Goal: Find specific page/section: Find specific page/section

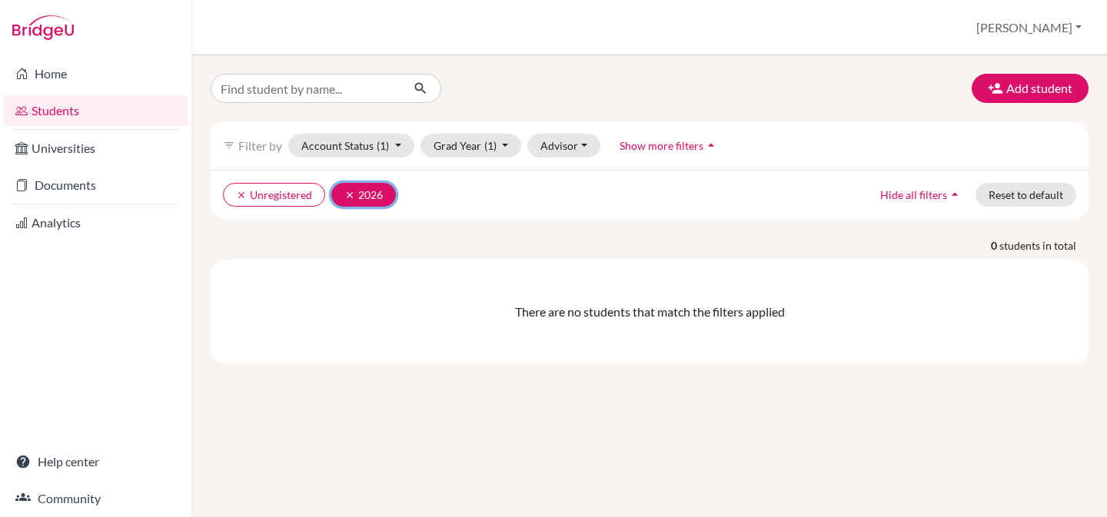
click at [347, 194] on icon "clear" at bounding box center [349, 195] width 11 height 11
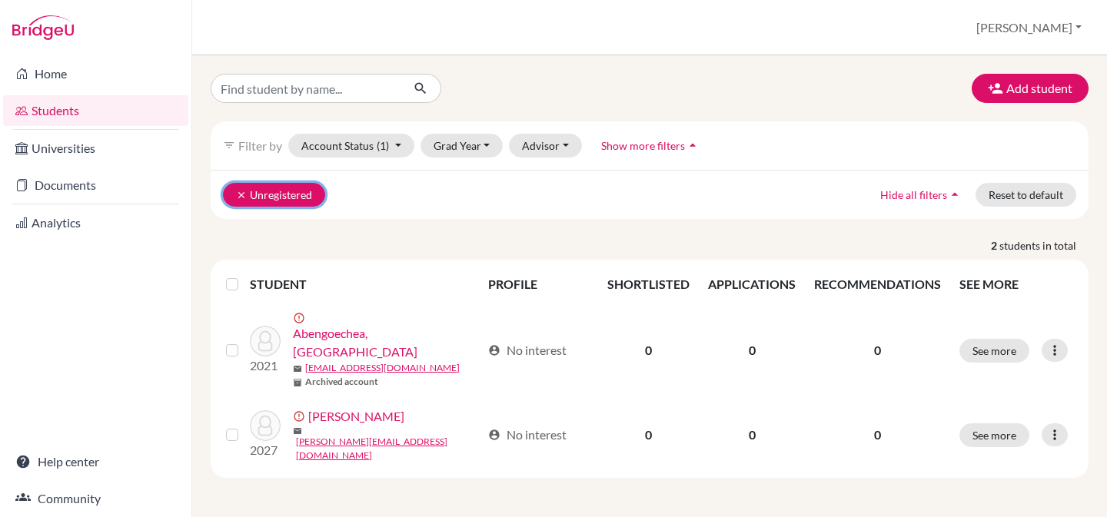
click at [241, 198] on icon "clear" at bounding box center [241, 195] width 11 height 11
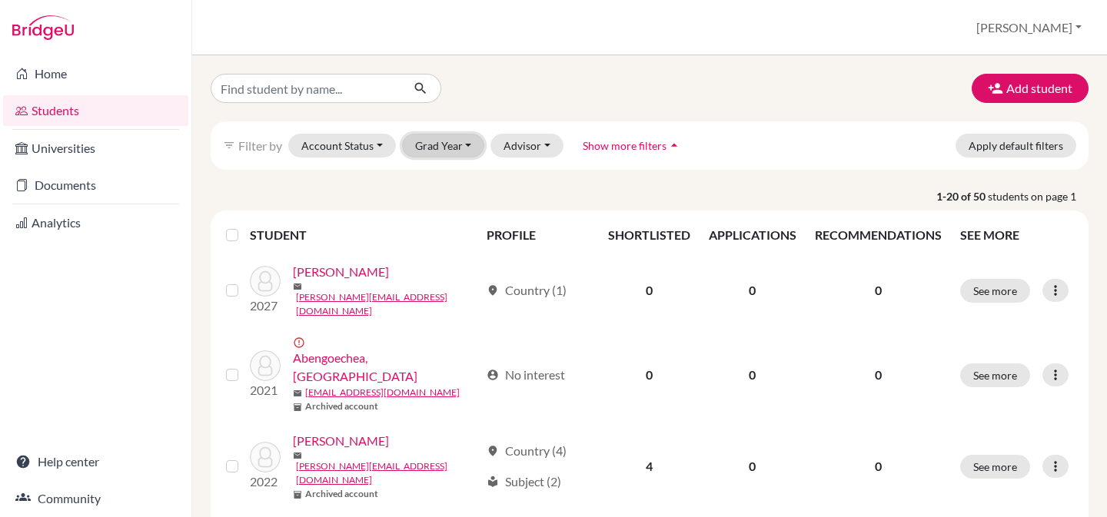
click at [437, 153] on button "Grad Year" at bounding box center [443, 146] width 83 height 24
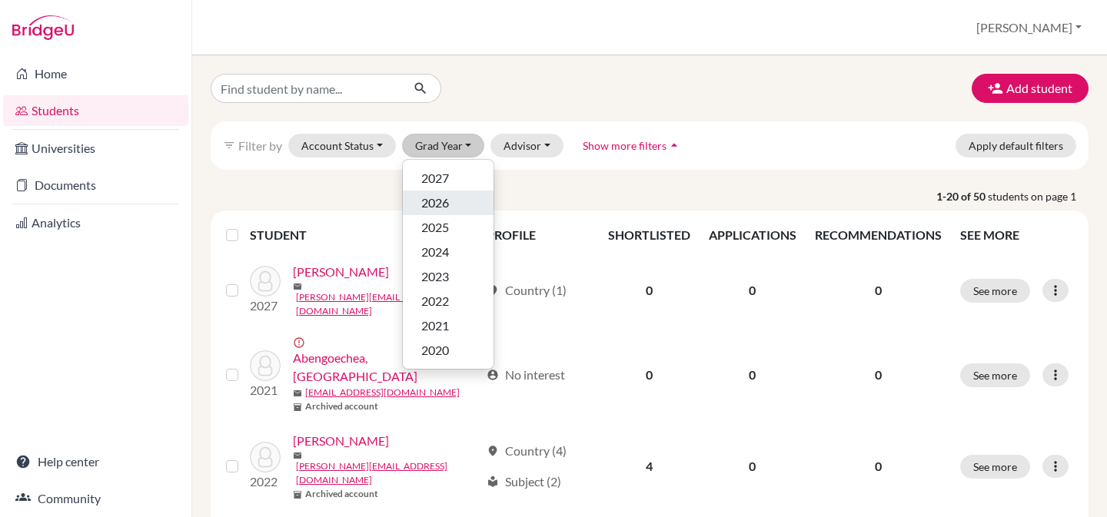
click at [440, 198] on span "2026" at bounding box center [435, 203] width 28 height 18
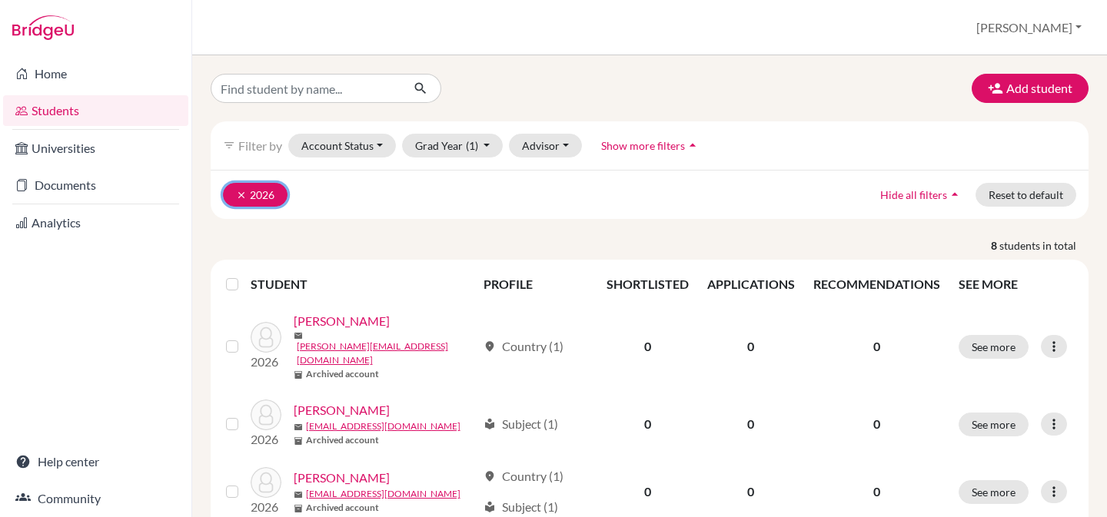
click at [238, 193] on icon "clear" at bounding box center [241, 195] width 11 height 11
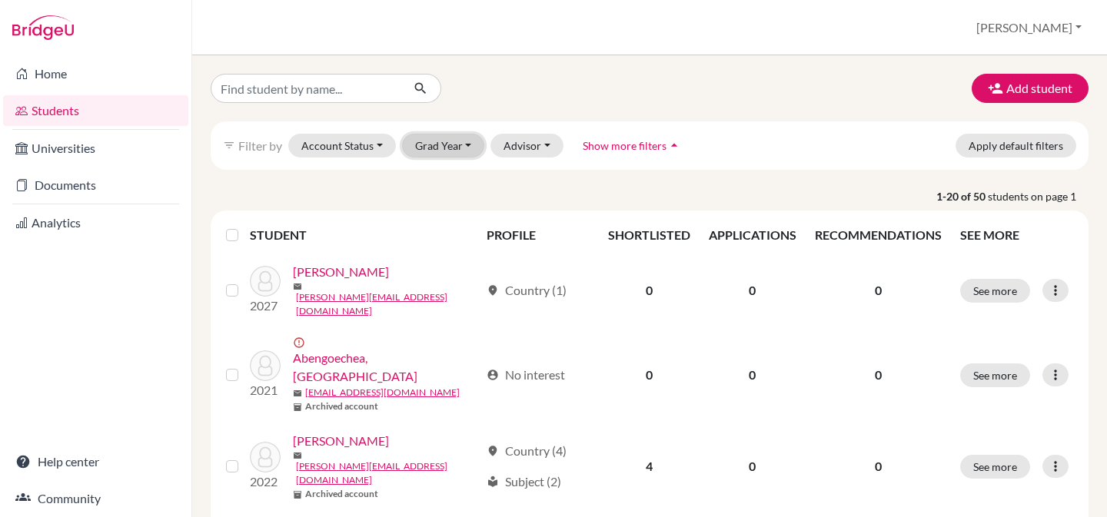
click at [451, 151] on button "Grad Year" at bounding box center [443, 146] width 83 height 24
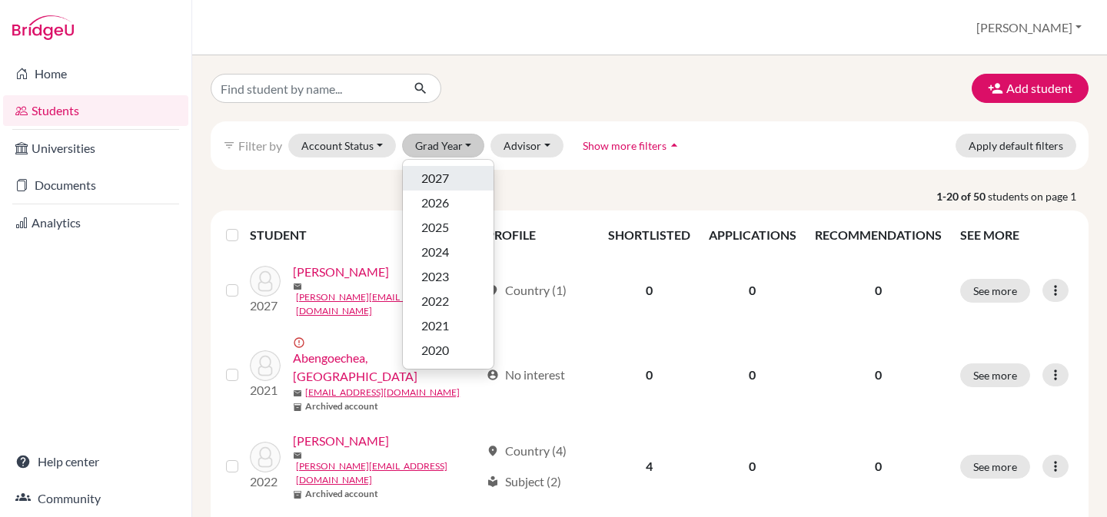
click at [447, 180] on span "2027" at bounding box center [435, 178] width 28 height 18
